Goal: Task Accomplishment & Management: Manage account settings

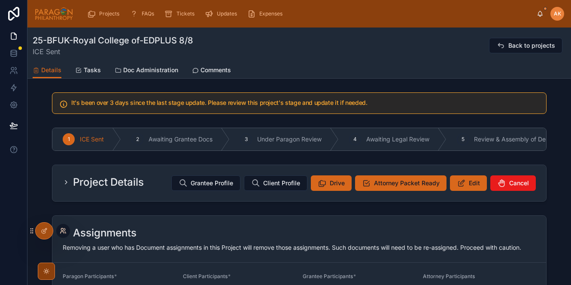
click at [65, 232] on icon at bounding box center [63, 230] width 7 height 7
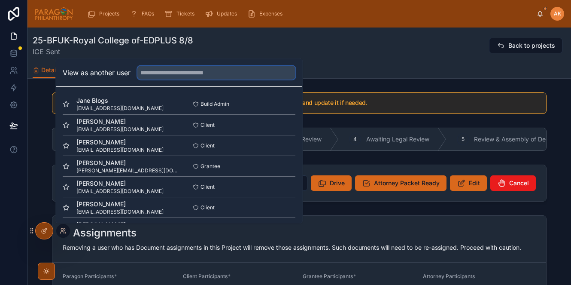
click at [189, 77] on input "text" at bounding box center [216, 73] width 158 height 14
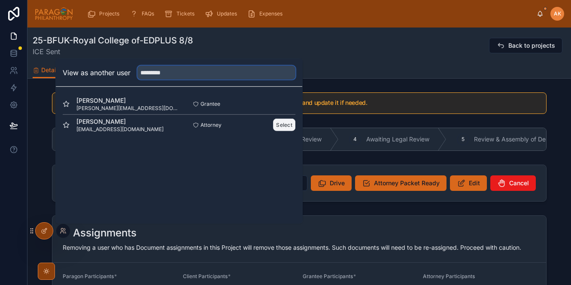
type input "*********"
click at [280, 127] on button "Select" at bounding box center [284, 125] width 22 height 12
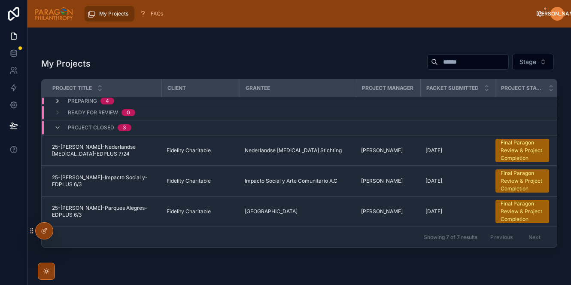
click at [58, 100] on icon at bounding box center [57, 101] width 7 height 7
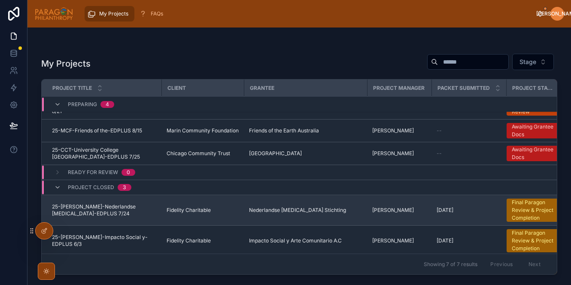
scroll to position [70, 0]
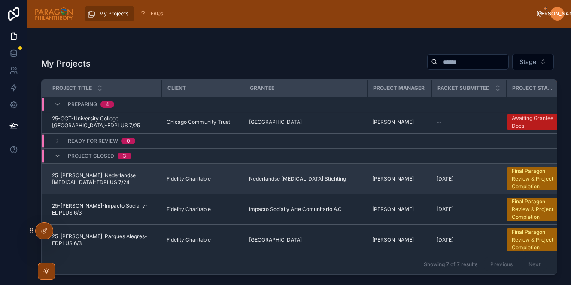
drag, startPoint x: 247, startPoint y: 178, endPoint x: 280, endPoint y: 179, distance: 33.5
click at [280, 179] on td "Nederlandse [MEDICAL_DATA] Stichting" at bounding box center [305, 179] width 123 height 30
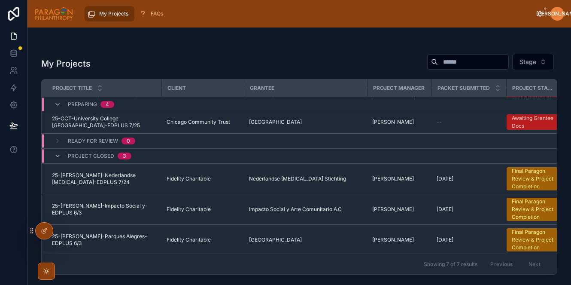
drag, startPoint x: 280, startPoint y: 179, endPoint x: 467, endPoint y: 3, distance: 257.1
